Goal: Task Accomplishment & Management: Complete application form

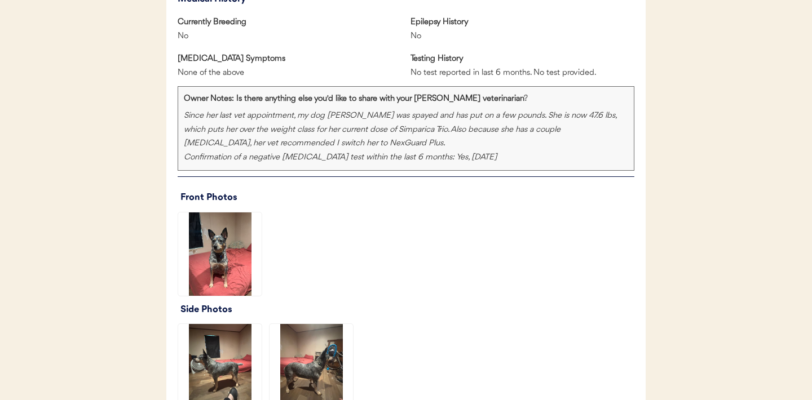
scroll to position [765, 0]
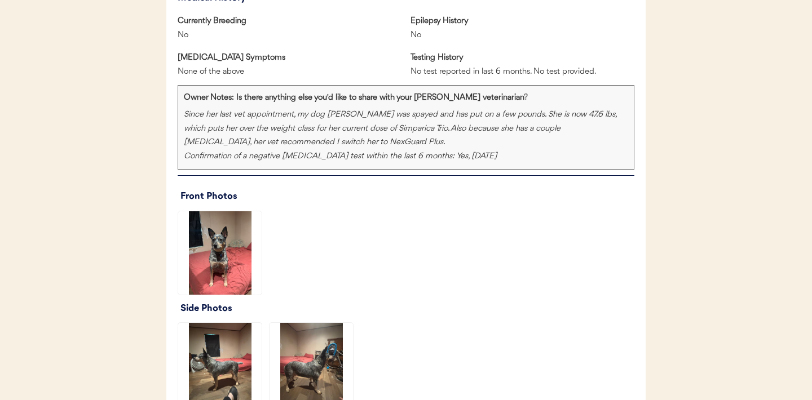
click at [217, 251] on img at bounding box center [219, 252] width 83 height 83
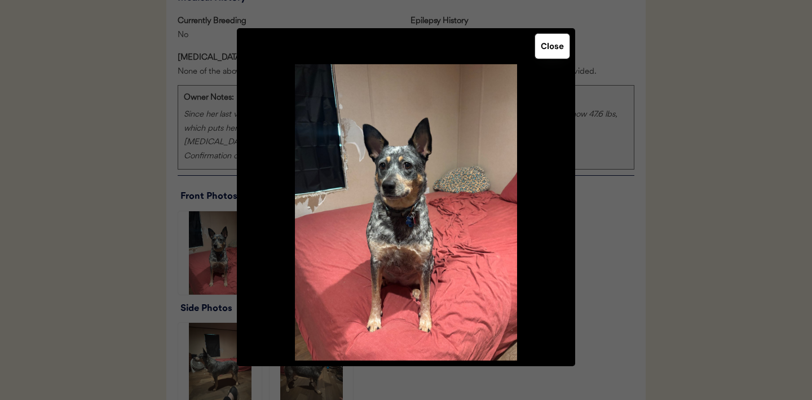
click at [554, 55] on button "Close" at bounding box center [552, 46] width 34 height 25
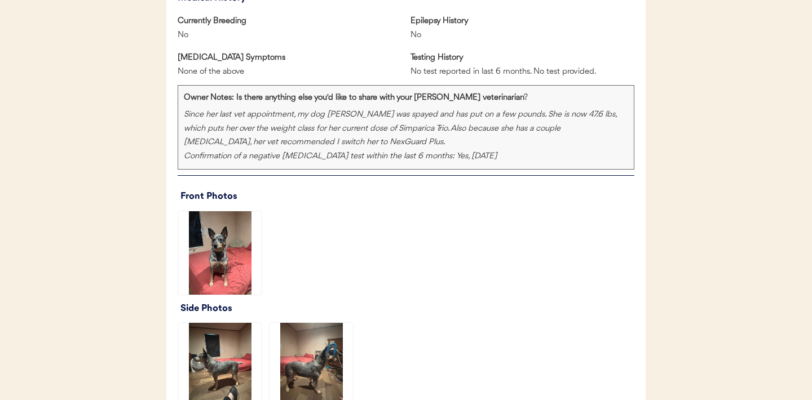
click at [233, 361] on img at bounding box center [219, 364] width 83 height 83
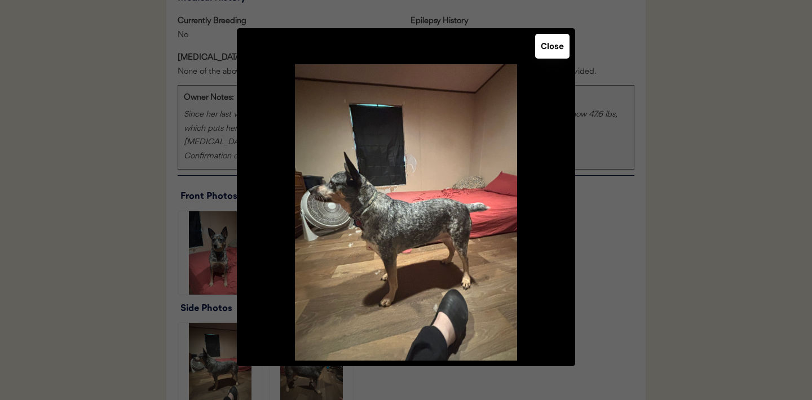
click at [554, 60] on div "Close" at bounding box center [406, 197] width 338 height 338
click at [554, 56] on button "Close" at bounding box center [552, 46] width 34 height 25
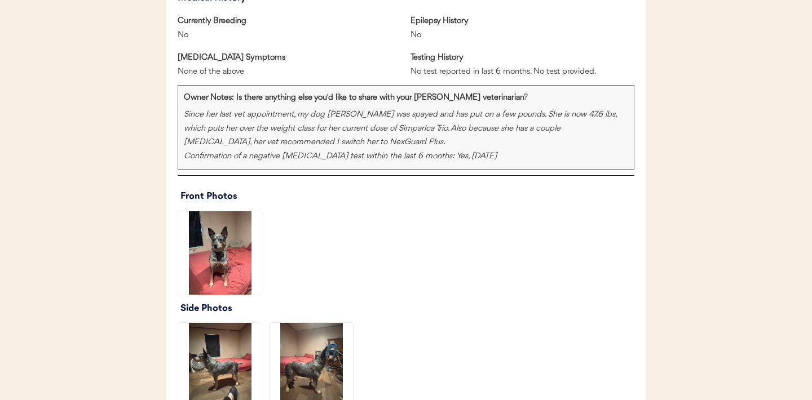
click at [304, 356] on img at bounding box center [310, 364] width 83 height 83
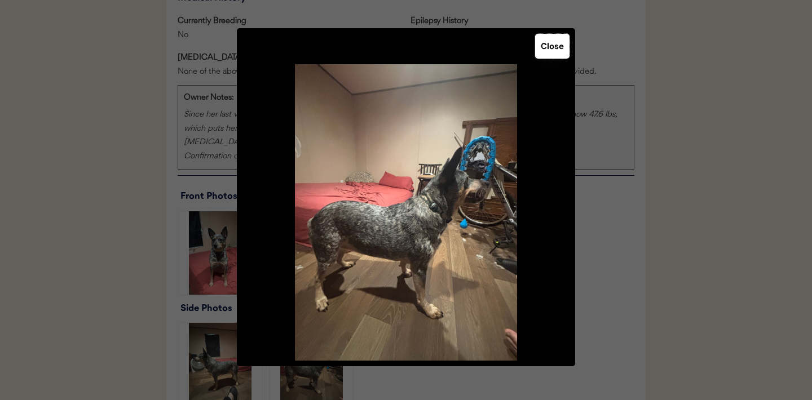
click at [545, 54] on button "Close" at bounding box center [552, 46] width 34 height 25
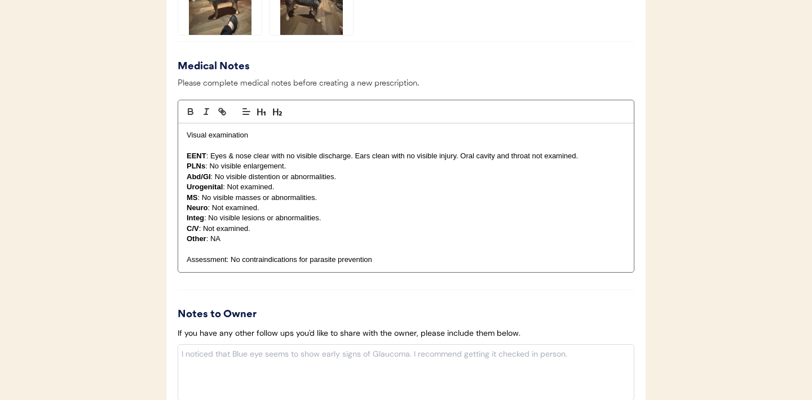
scroll to position [1398, 0]
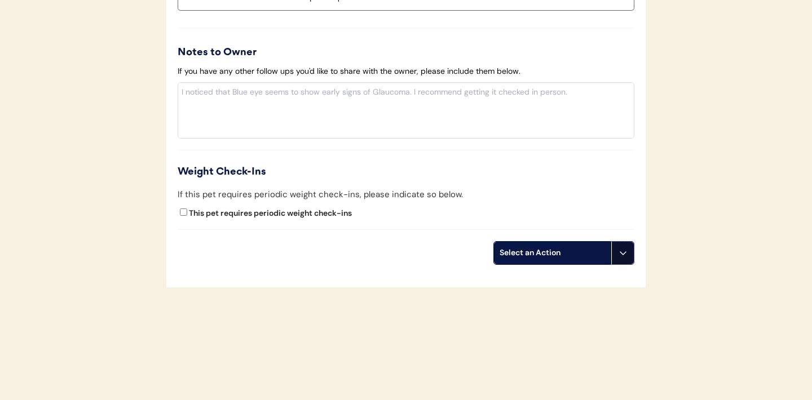
click at [625, 250] on icon at bounding box center [622, 253] width 9 height 9
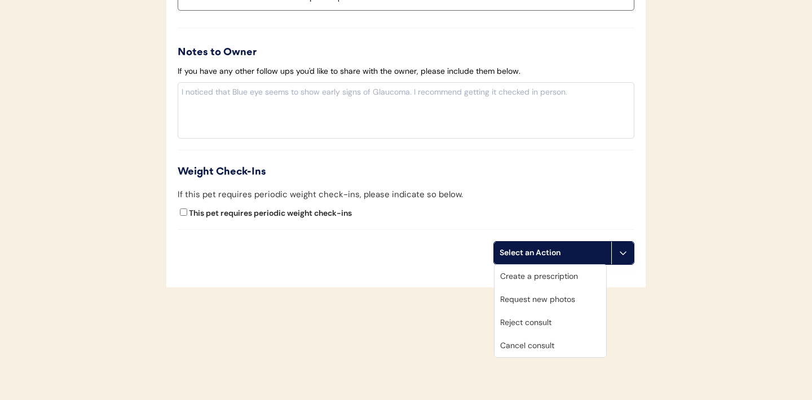
click at [544, 276] on div "Create a prescription" at bounding box center [550, 276] width 112 height 23
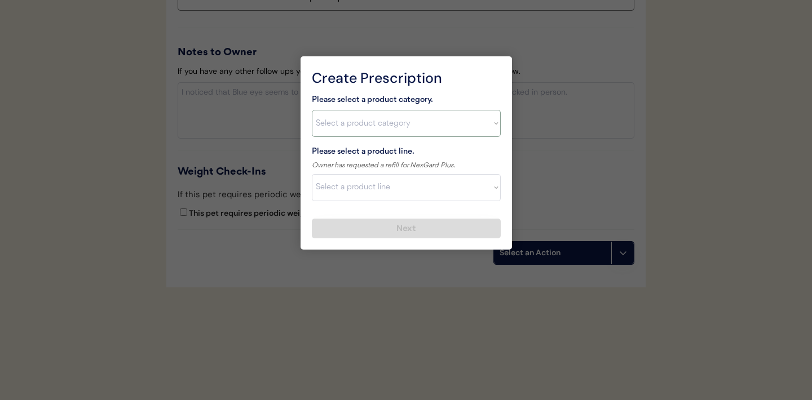
click at [489, 125] on select "Select a product category [MEDICAL_DATA] Antibiotics Anxiety Combo [MEDICAL_DAT…" at bounding box center [406, 123] width 189 height 27
select select ""combo_[MEDICAL_DATA]_prevention""
click at [485, 192] on select "Select a product line" at bounding box center [406, 187] width 189 height 27
click at [494, 133] on select "Select a product category [MEDICAL_DATA] Antibiotics Anxiety Combo [MEDICAL_DAT…" at bounding box center [406, 123] width 189 height 27
click at [493, 187] on select "Select a product line Advantage Multi for Dogs Credelio Quattro NexGard Plus Ne…" at bounding box center [406, 187] width 189 height 27
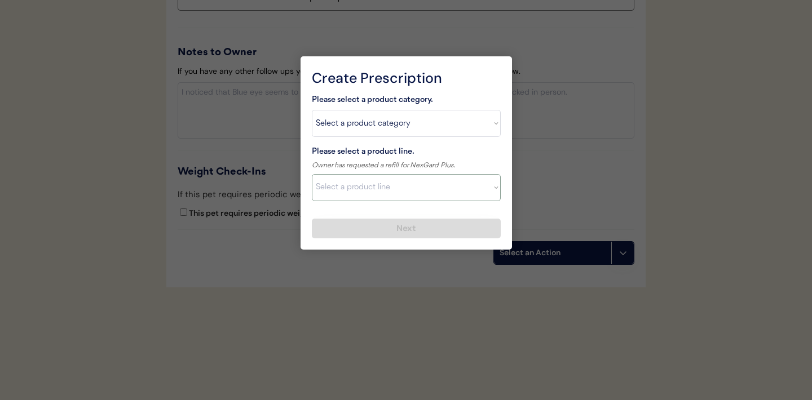
select select ""NexGard Plus""
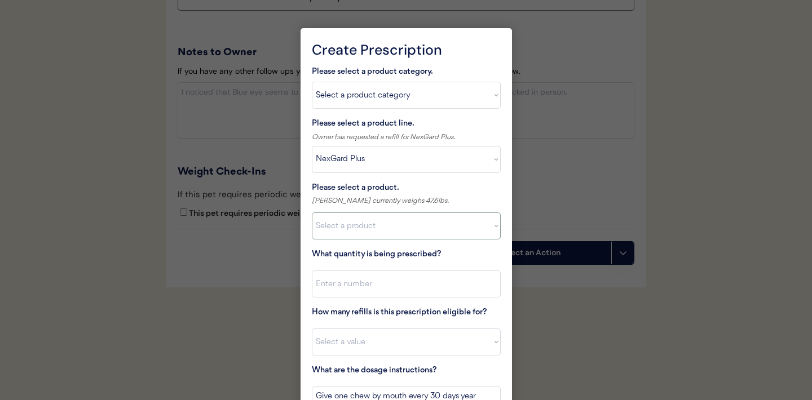
click at [471, 223] on select "Select a product NexGard Plus, 4 - 8lbs NexGard Plus, 8.1 - 17lbs NexGard Plus,…" at bounding box center [406, 226] width 189 height 27
select select ""1348695171700984260__LOOKUP__1712799173866x215249260608263440""
click at [405, 284] on input "input" at bounding box center [406, 284] width 189 height 27
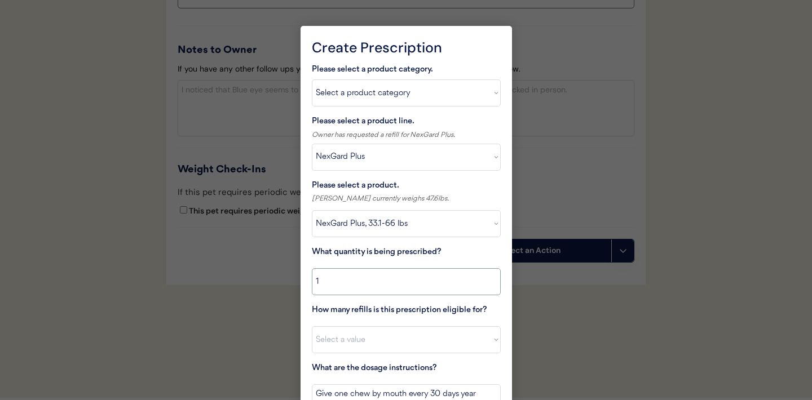
scroll to position [1420, 0]
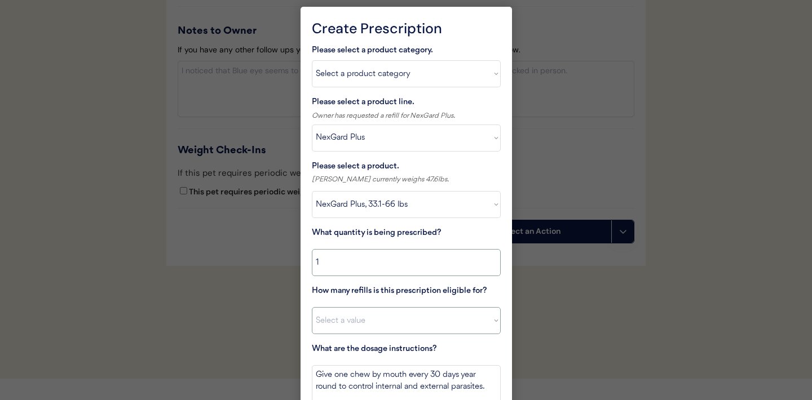
type input "1"
click at [378, 316] on select "Select a value 0 1 2 3 4 5 6 7 8 9 10 11" at bounding box center [406, 320] width 189 height 27
select select "11"
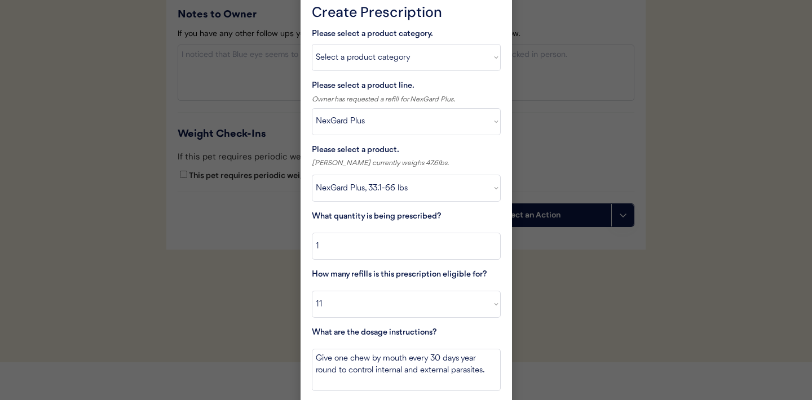
scroll to position [1430, 0]
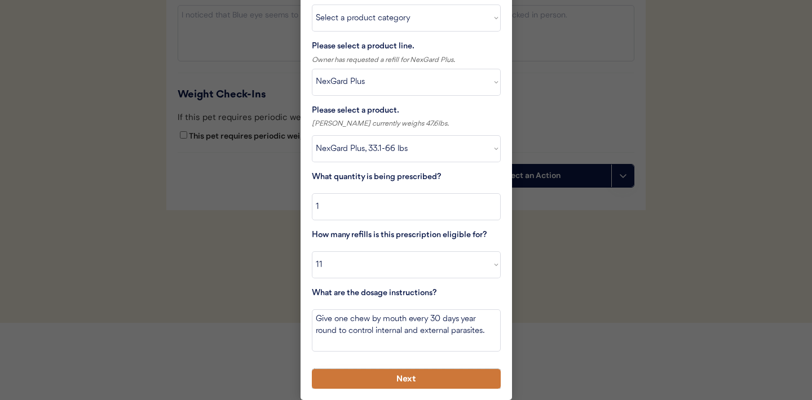
click at [390, 379] on button "Next" at bounding box center [406, 379] width 189 height 20
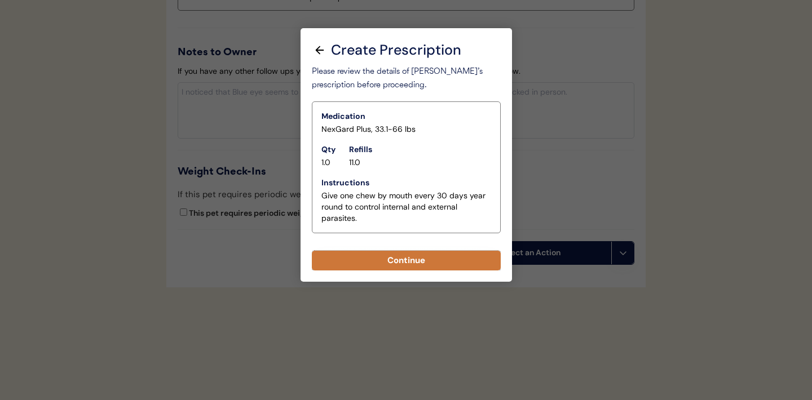
click at [401, 266] on button "Continue" at bounding box center [406, 261] width 189 height 20
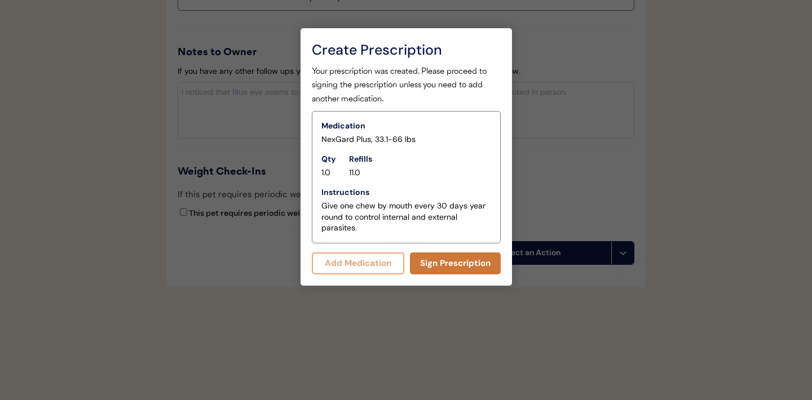
click at [448, 263] on button "Sign Prescription" at bounding box center [455, 264] width 91 height 22
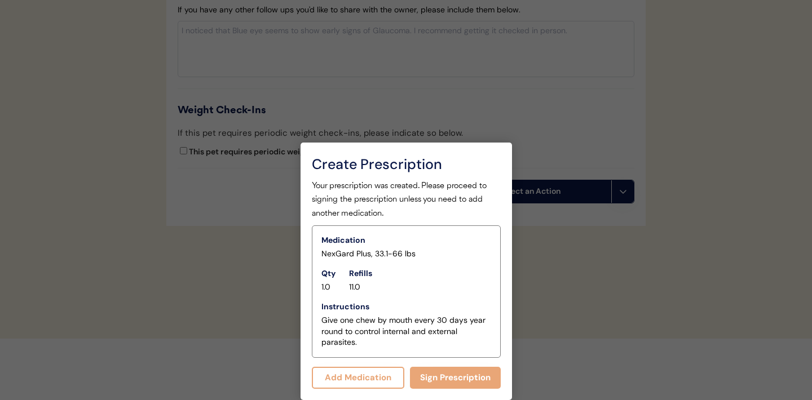
scroll to position [1388, 0]
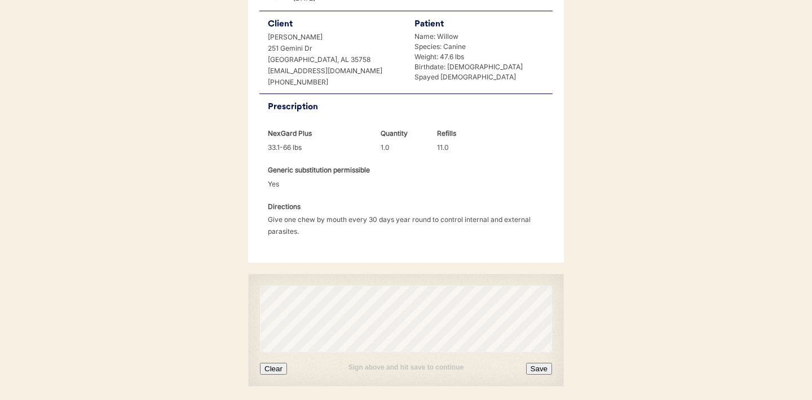
scroll to position [290, 0]
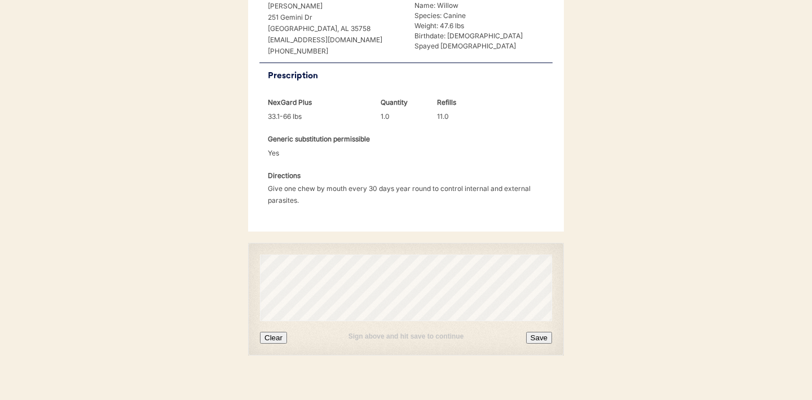
click at [273, 332] on button "Clear" at bounding box center [273, 338] width 27 height 12
click at [542, 332] on button "Save" at bounding box center [539, 338] width 26 height 12
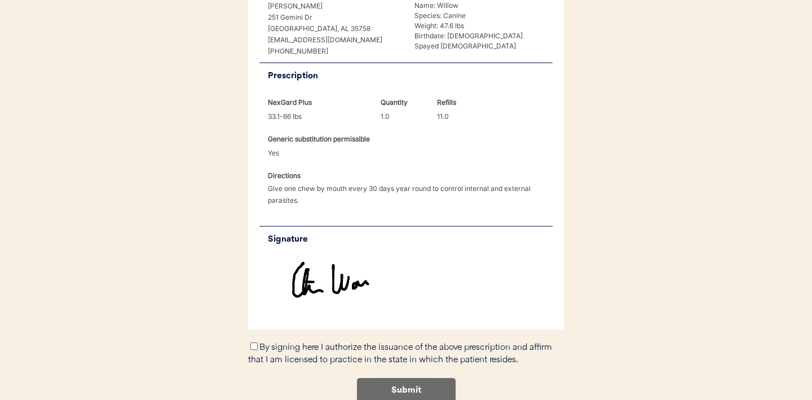
click at [251, 343] on input "By signing here I authorize the issuance of the above prescription and affirm t…" at bounding box center [253, 346] width 7 height 7
checkbox input "true"
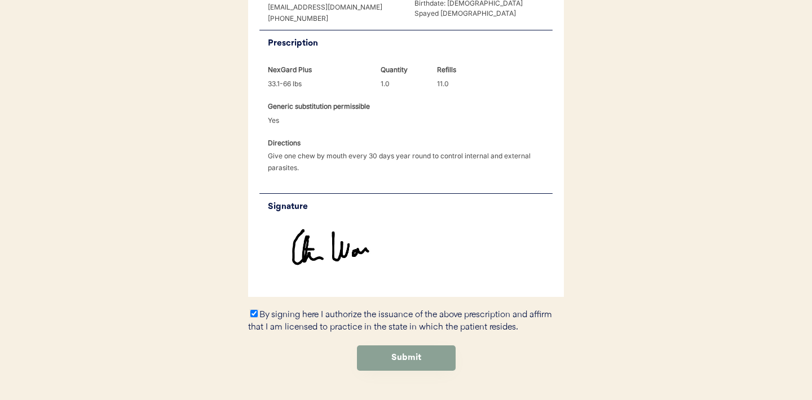
scroll to position [338, 0]
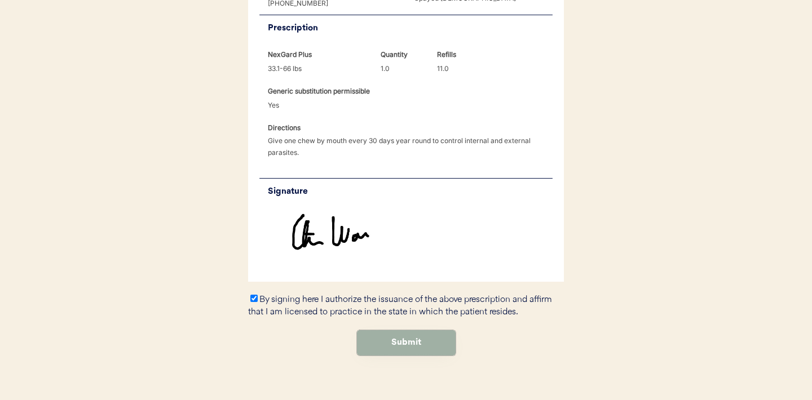
click at [414, 336] on button "Submit" at bounding box center [406, 342] width 99 height 25
